Goal: Check status: Check status

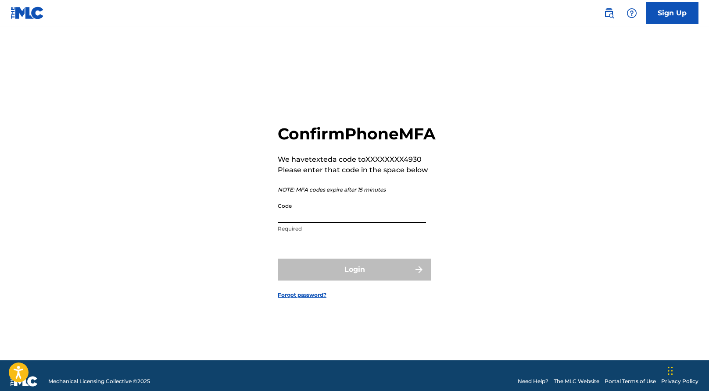
click at [321, 223] on input "Code" at bounding box center [352, 210] width 148 height 25
paste input "801695"
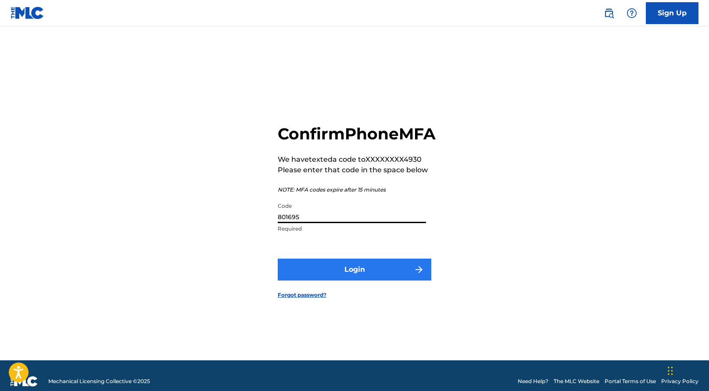
type input "801695"
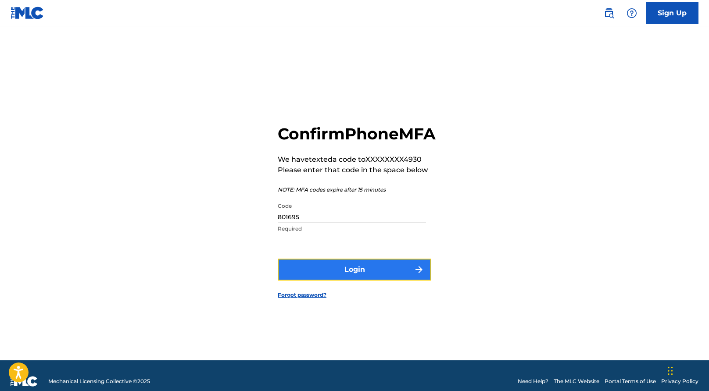
click at [321, 277] on button "Login" at bounding box center [355, 270] width 154 height 22
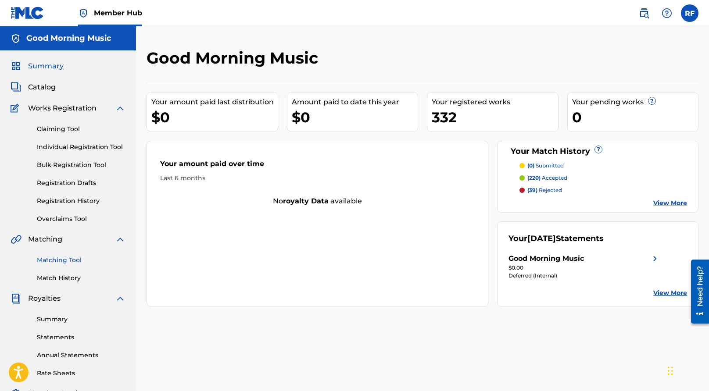
click at [79, 263] on link "Matching Tool" at bounding box center [81, 260] width 89 height 9
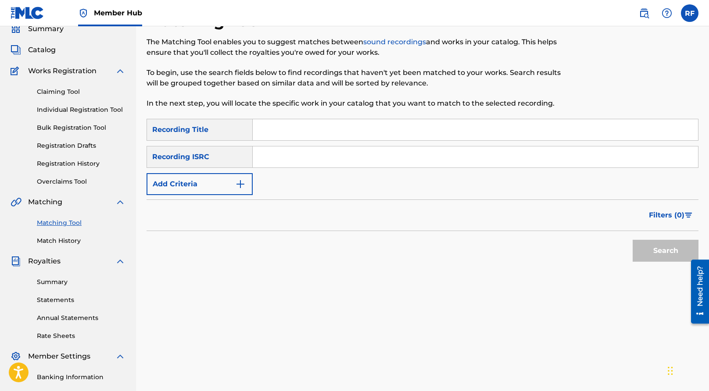
scroll to position [153, 0]
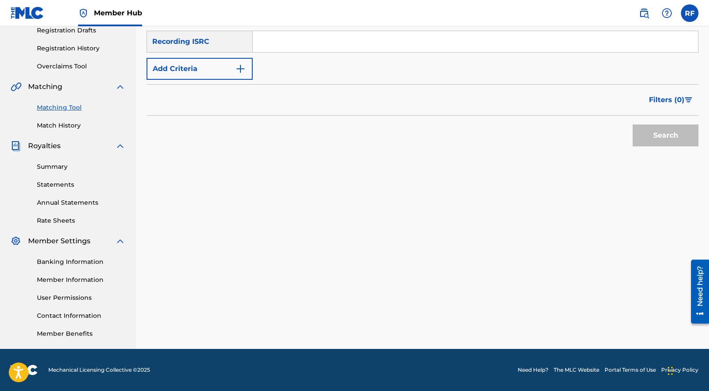
click at [68, 121] on div "Matching Tool Match History" at bounding box center [68, 111] width 115 height 38
click at [68, 127] on link "Match History" at bounding box center [81, 125] width 89 height 9
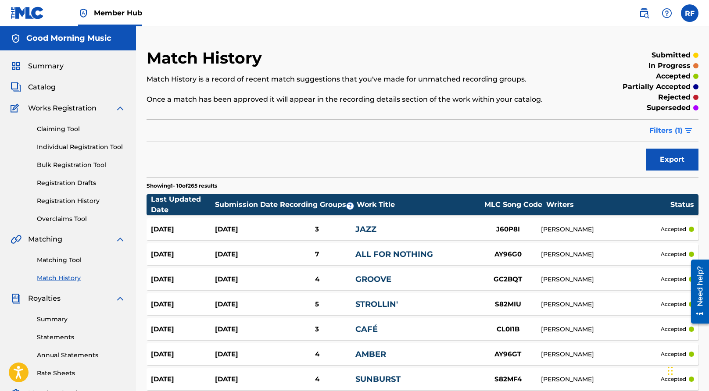
click at [679, 131] on span "Filters ( 1 )" at bounding box center [665, 130] width 33 height 11
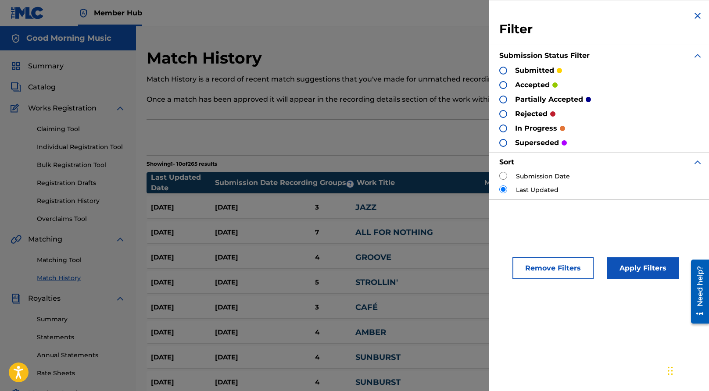
click at [505, 127] on div at bounding box center [503, 129] width 8 height 8
click at [504, 114] on div at bounding box center [503, 114] width 8 height 8
click at [643, 274] on button "Apply Filters" at bounding box center [643, 269] width 72 height 22
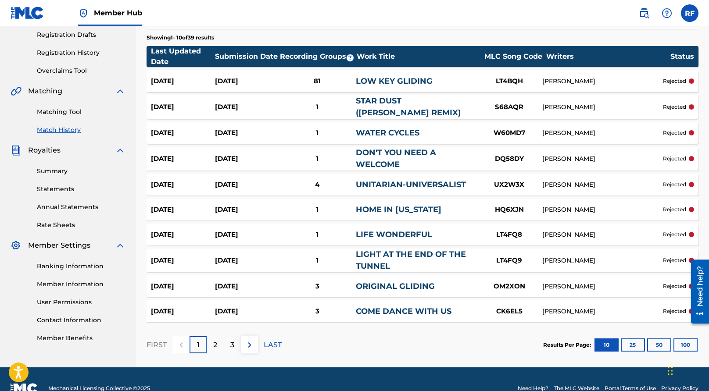
scroll to position [167, 0]
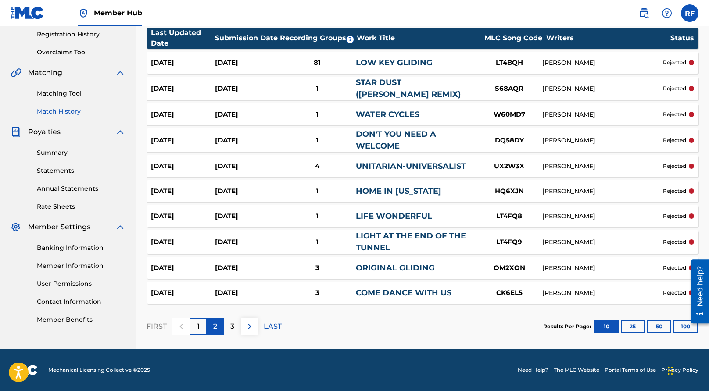
click at [214, 329] on p "2" at bounding box center [215, 327] width 4 height 11
click at [236, 333] on div "3" at bounding box center [232, 326] width 17 height 17
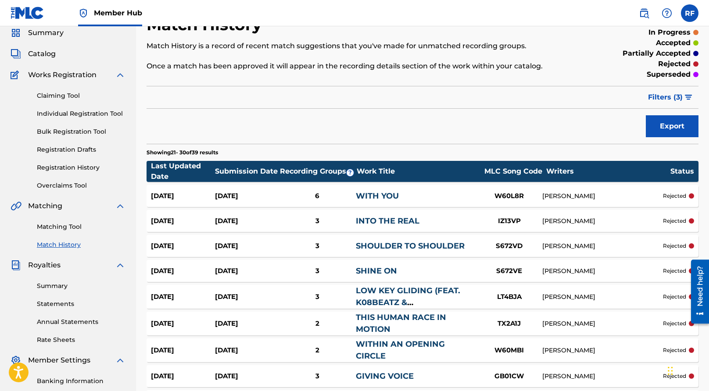
scroll to position [38, 0]
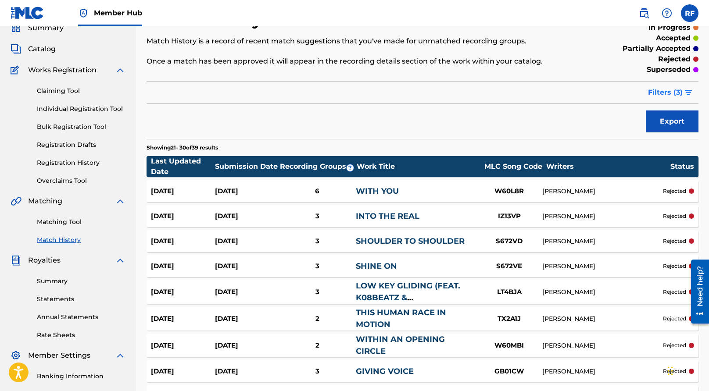
click at [669, 96] on span "Filters ( 3 )" at bounding box center [665, 92] width 35 height 11
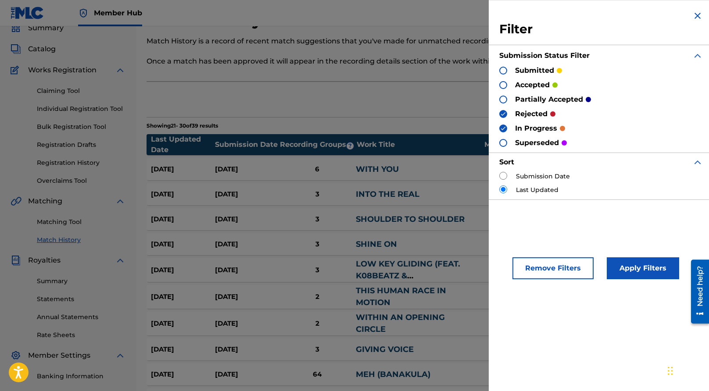
click at [533, 79] on div "submitted accepted partially accepted rejected in progress superseded" at bounding box center [601, 106] width 204 height 82
click at [524, 87] on p "accepted" at bounding box center [532, 85] width 35 height 11
click at [504, 111] on img at bounding box center [503, 114] width 6 height 6
click at [504, 129] on img at bounding box center [503, 128] width 6 height 6
click at [503, 85] on div at bounding box center [503, 85] width 8 height 8
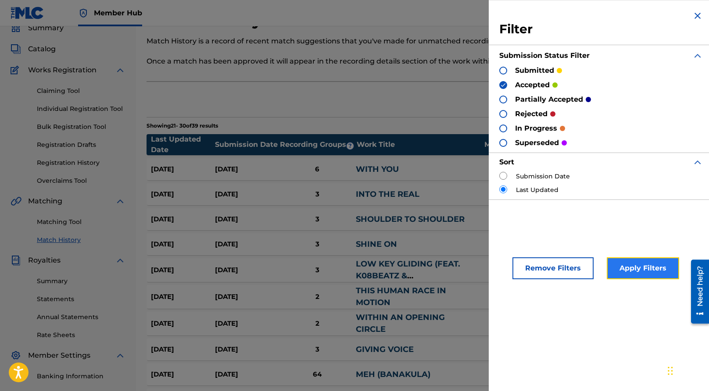
click at [640, 268] on button "Apply Filters" at bounding box center [643, 269] width 72 height 22
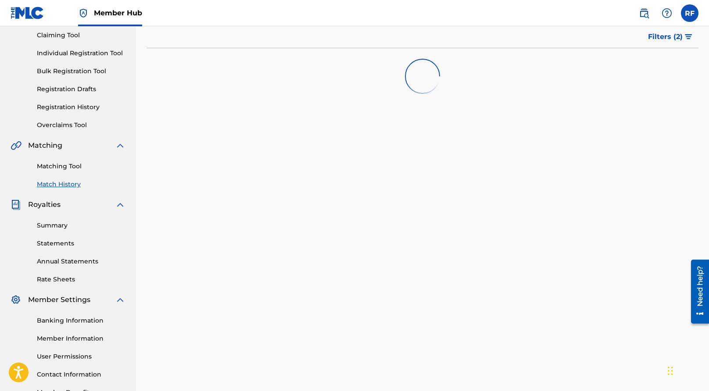
scroll to position [153, 0]
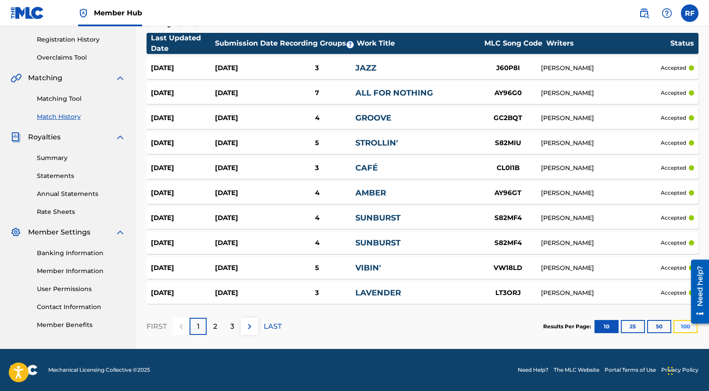
click at [683, 328] on button "100" at bounding box center [685, 326] width 24 height 13
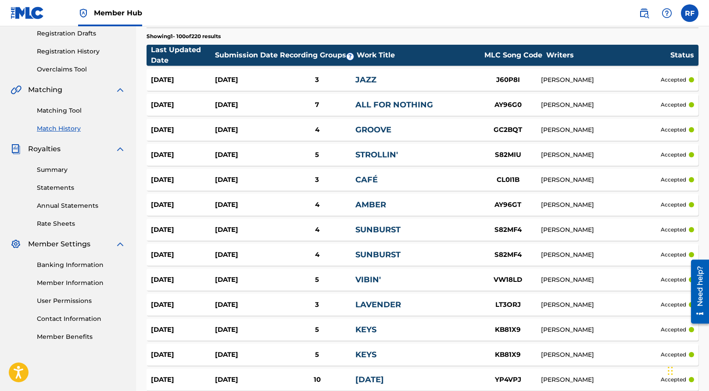
scroll to position [189, 0]
